Goal: Task Accomplishment & Management: Use online tool/utility

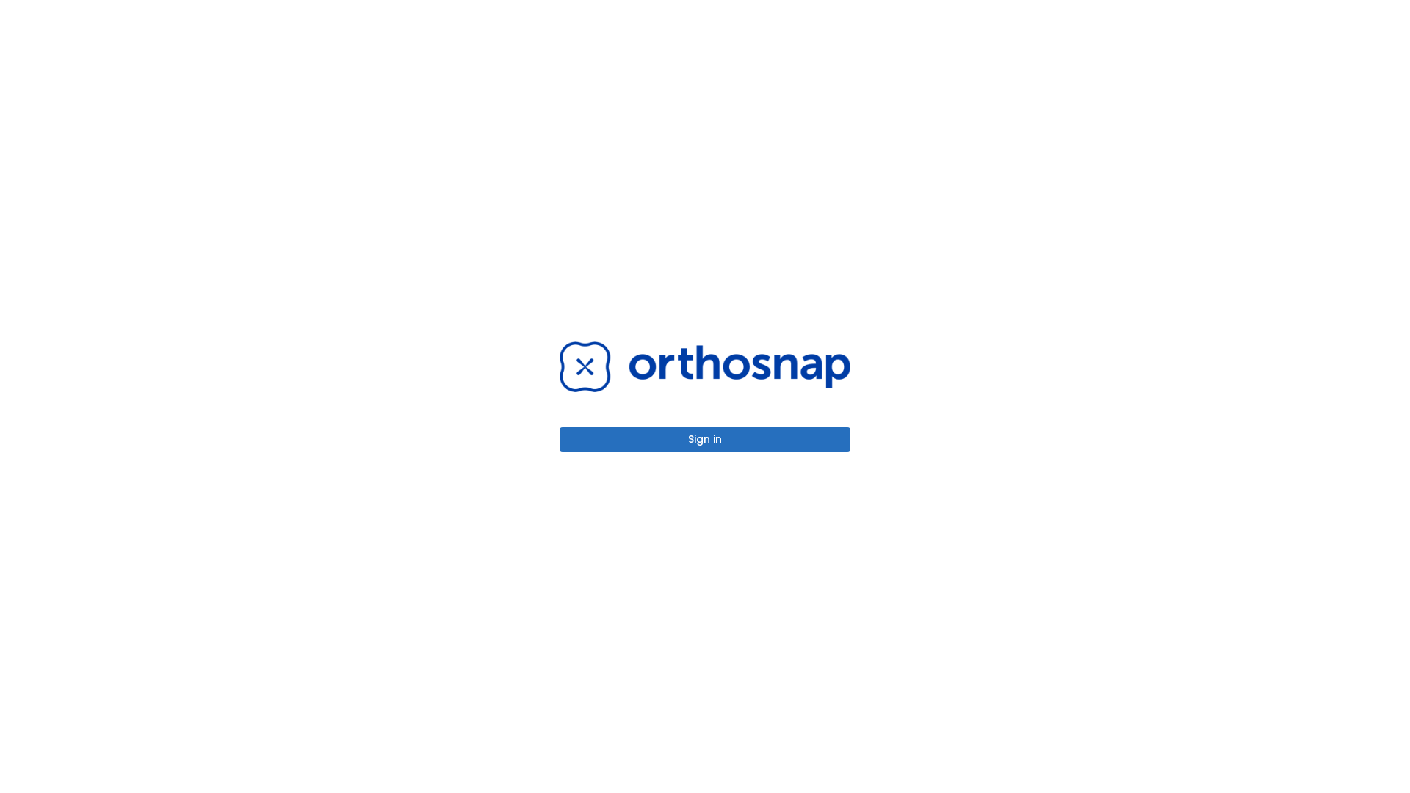
click at [705, 439] on button "Sign in" at bounding box center [705, 439] width 291 height 24
